Goal: Transaction & Acquisition: Obtain resource

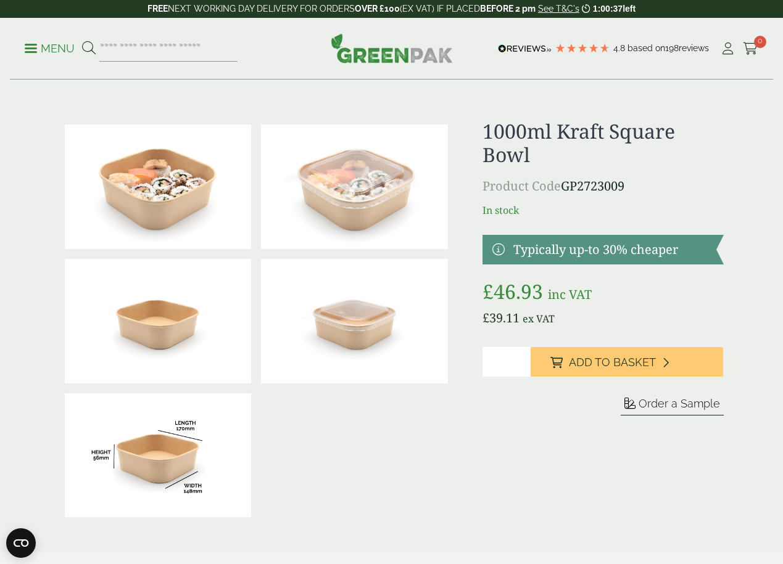
click at [501, 250] on link at bounding box center [602, 250] width 241 height 30
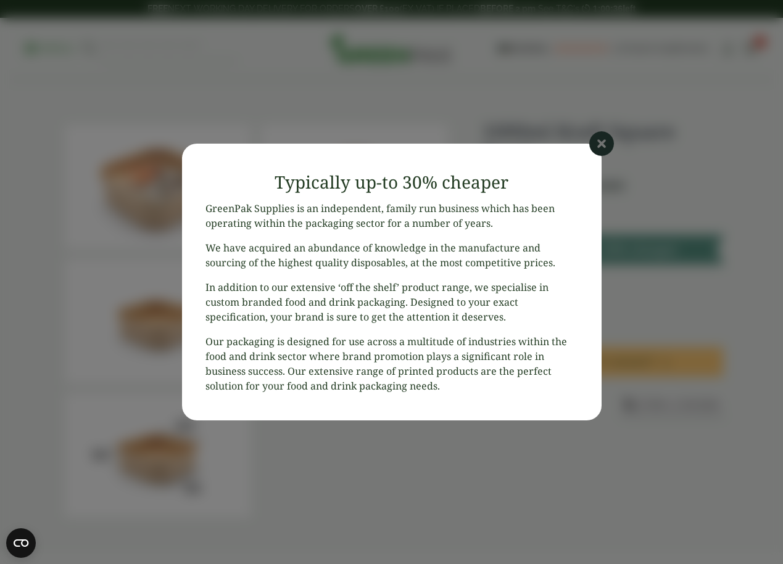
click at [501, 250] on p "We have acquired an abundance of knowledge in the manufacture and sourcing of t…" at bounding box center [391, 256] width 372 height 30
click at [605, 128] on article "Close Typically up-to 30% cheaper GreenPak Supplies is an independent, family r…" at bounding box center [391, 282] width 783 height 564
click at [596, 149] on icon at bounding box center [601, 143] width 25 height 25
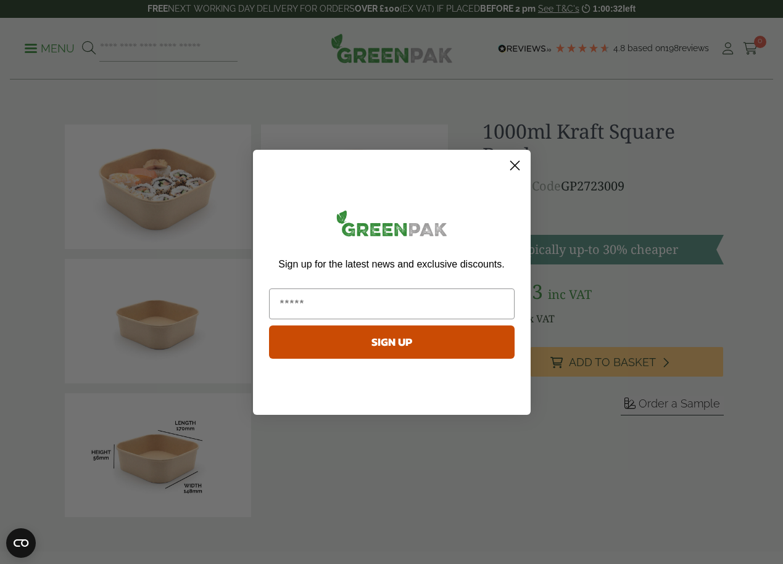
click at [514, 168] on circle "Close dialog" at bounding box center [514, 165] width 20 height 20
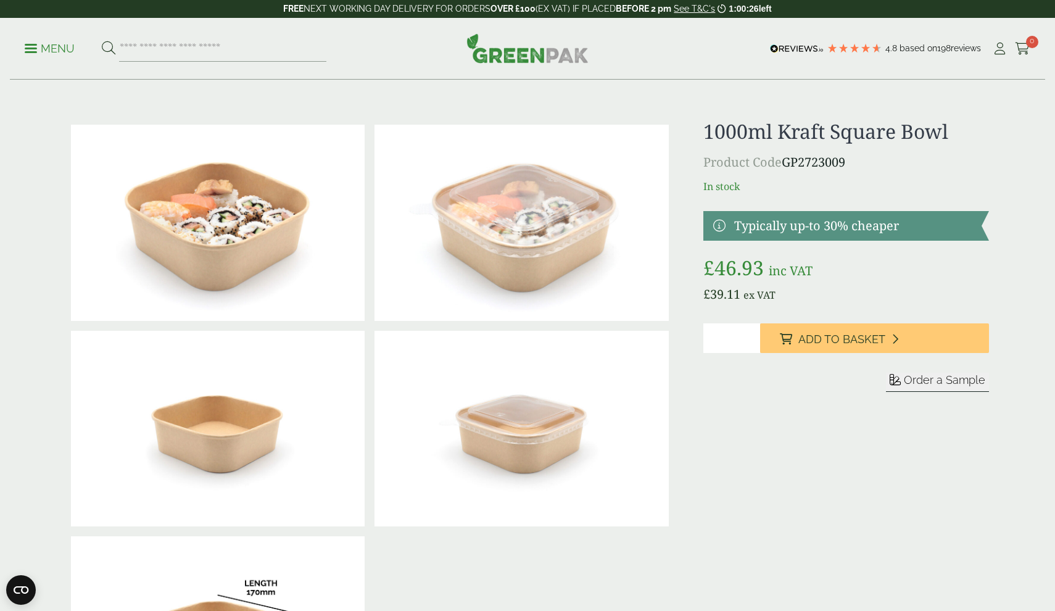
click at [56, 46] on p "Menu" at bounding box center [50, 48] width 50 height 15
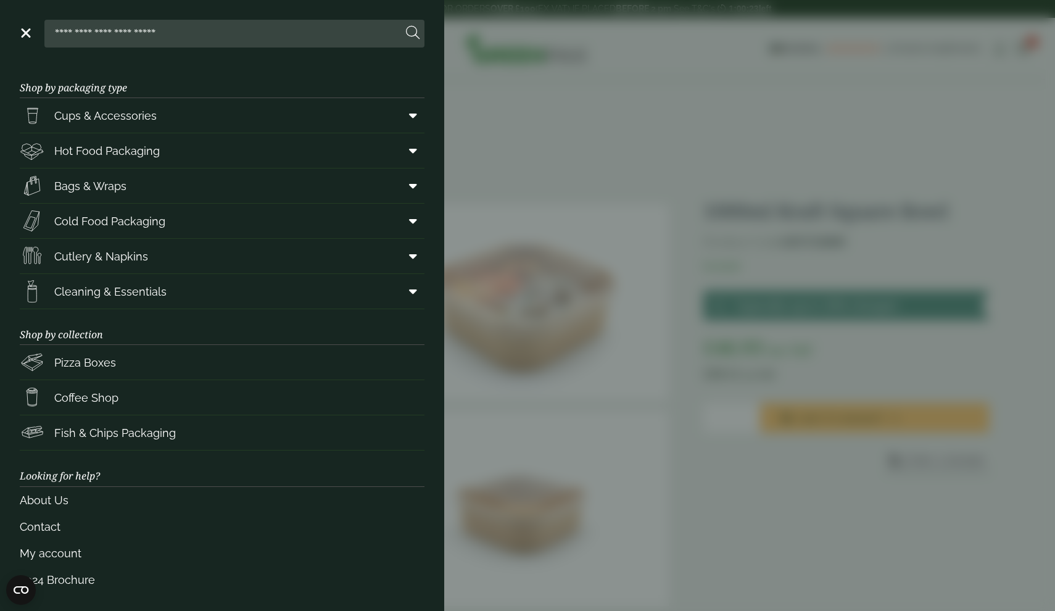
click at [29, 30] on link "Menu" at bounding box center [25, 32] width 12 height 12
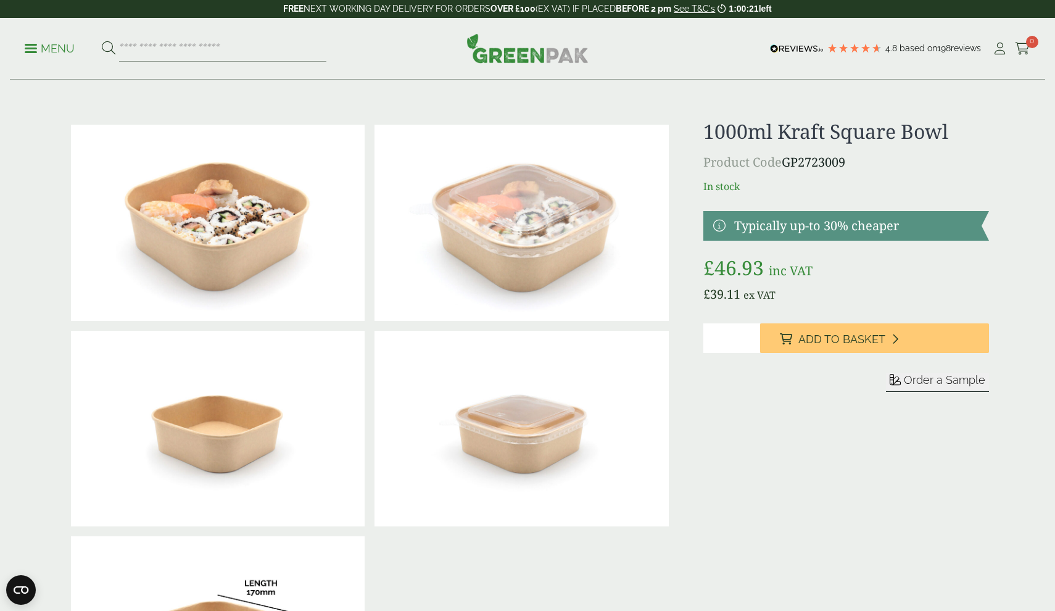
click at [782, 381] on span "Order a Sample" at bounding box center [943, 379] width 81 height 13
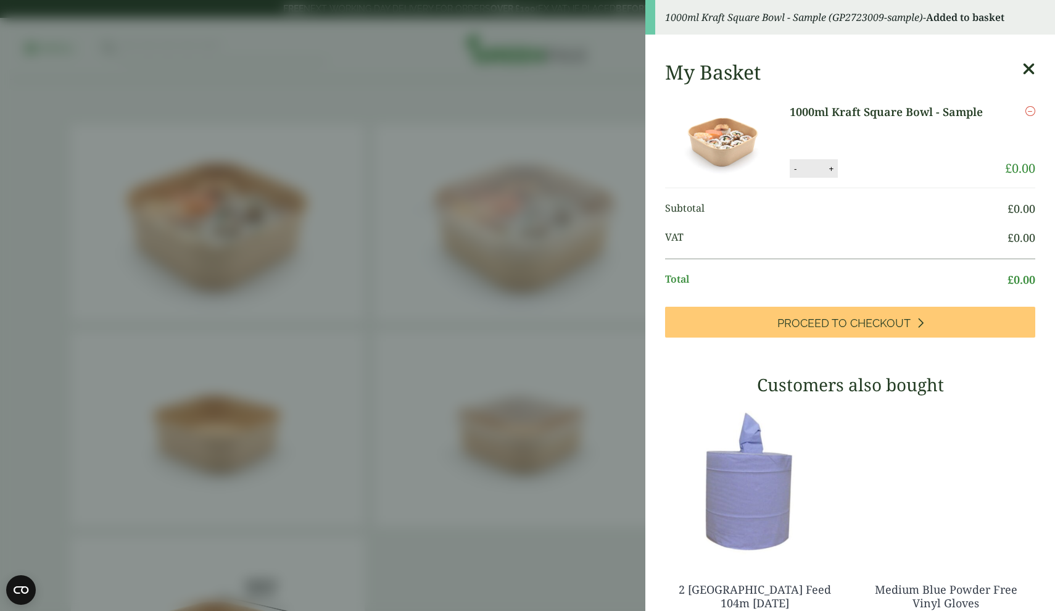
click at [782, 71] on icon at bounding box center [1028, 68] width 13 height 17
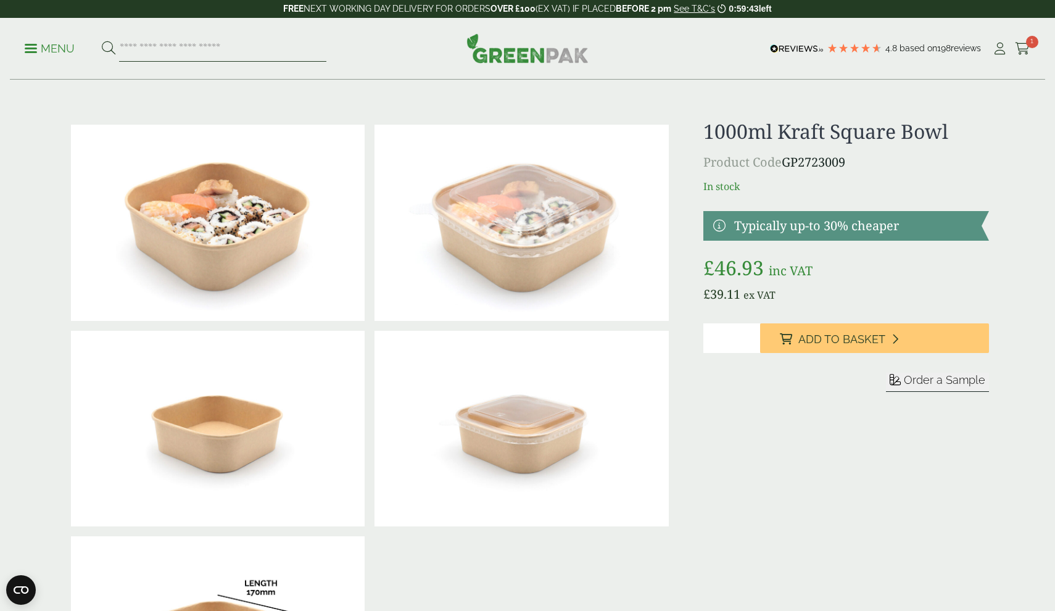
click at [244, 53] on input "search" at bounding box center [222, 49] width 207 height 26
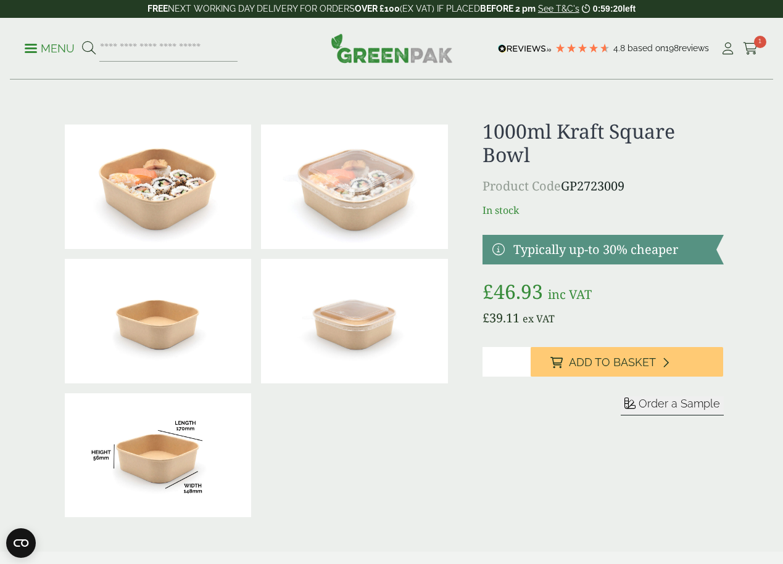
click at [33, 51] on link "Menu" at bounding box center [50, 47] width 50 height 12
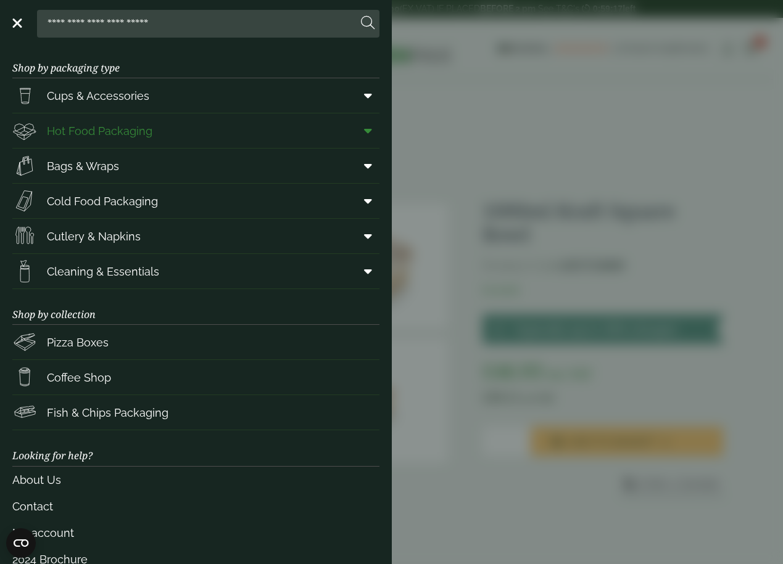
click at [163, 131] on link "Hot Food Packaging" at bounding box center [195, 130] width 367 height 35
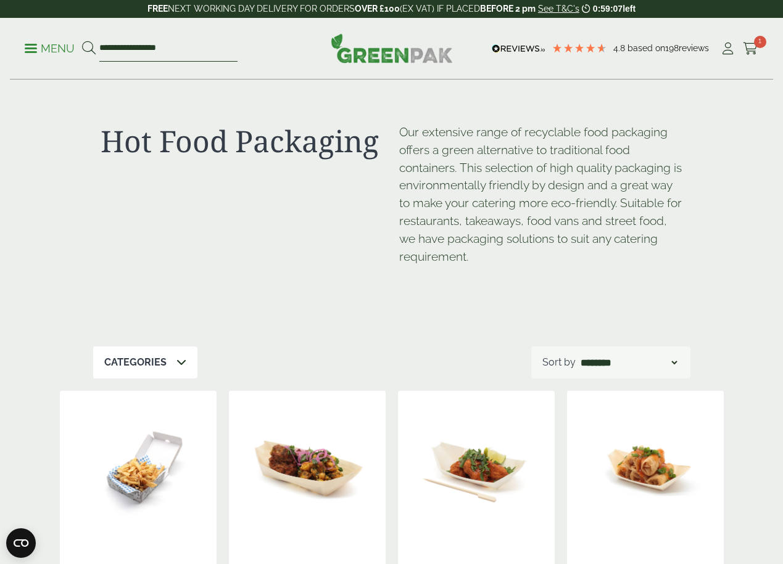
drag, startPoint x: 196, startPoint y: 43, endPoint x: 62, endPoint y: 40, distance: 133.9
click at [62, 40] on ul "**********" at bounding box center [131, 49] width 213 height 26
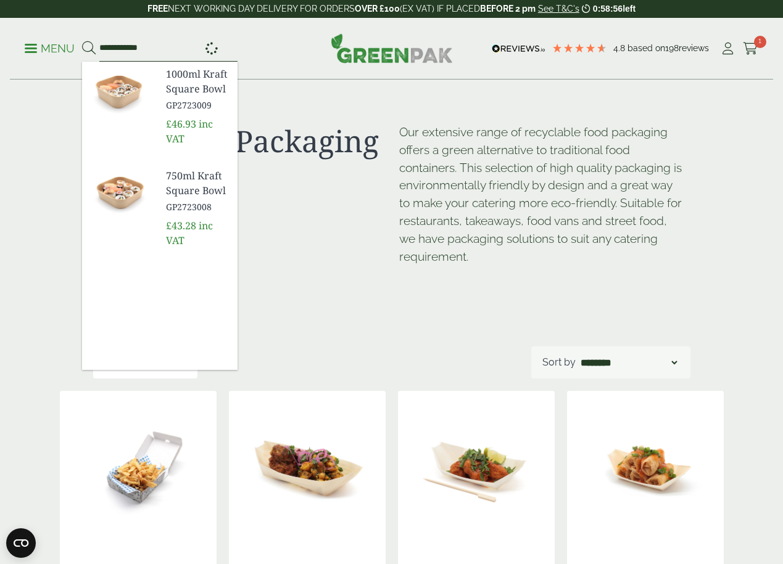
type input "**********"
click at [88, 48] on button at bounding box center [89, 49] width 14 height 16
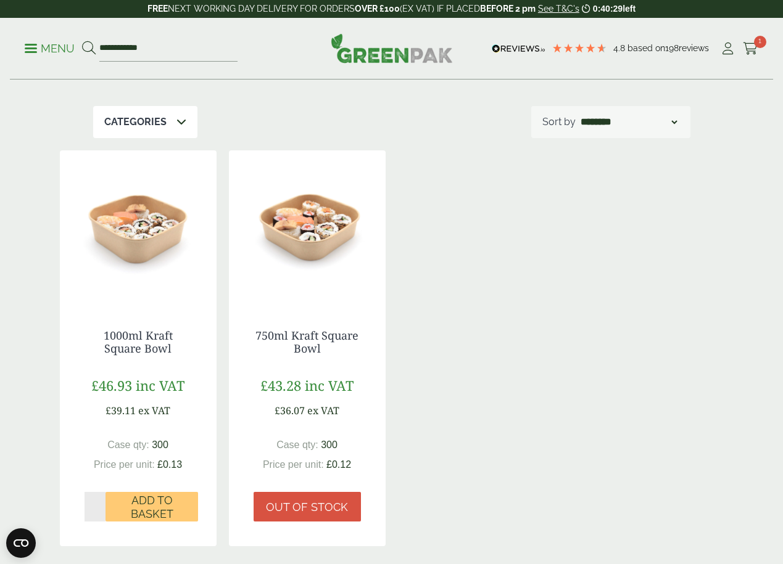
scroll to position [121, 0]
